Goal: Task Accomplishment & Management: Manage account settings

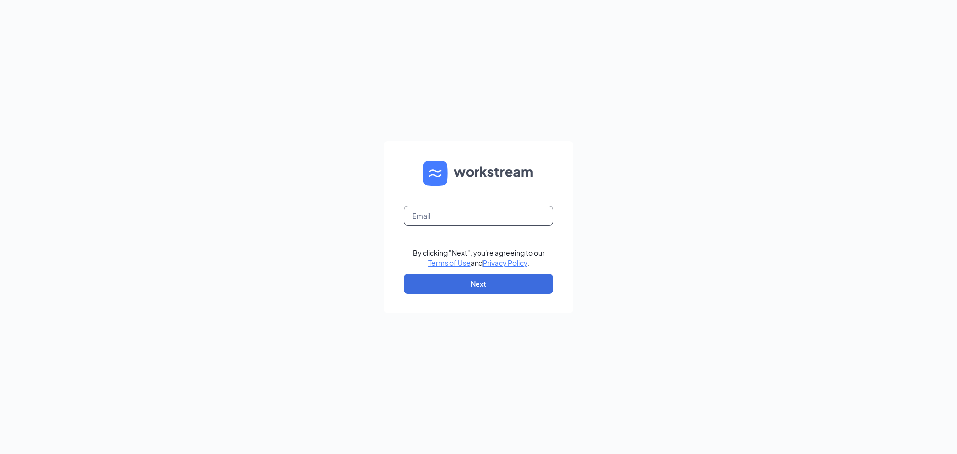
click at [438, 215] on input "text" at bounding box center [478, 216] width 149 height 20
type input "[EMAIL_ADDRESS][DOMAIN_NAME]"
click at [446, 284] on button "Next" at bounding box center [478, 284] width 149 height 20
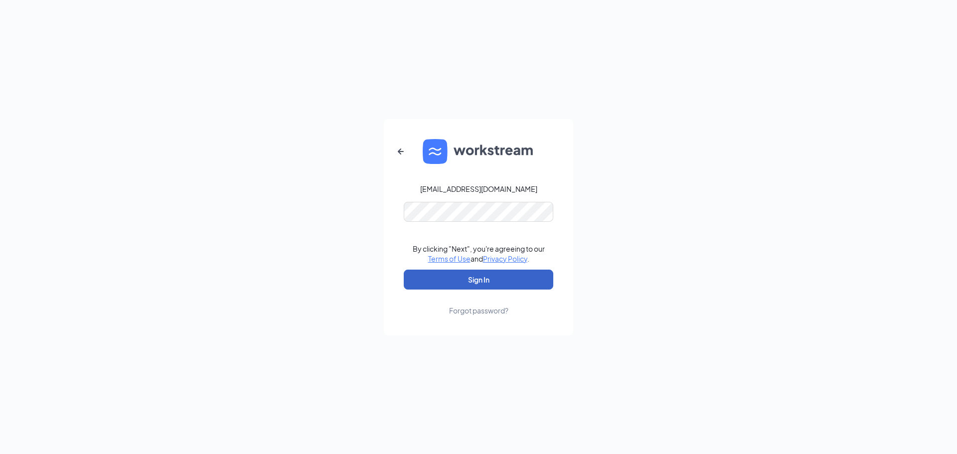
click at [420, 281] on button "Sign In" at bounding box center [478, 280] width 149 height 20
